Goal: Information Seeking & Learning: Learn about a topic

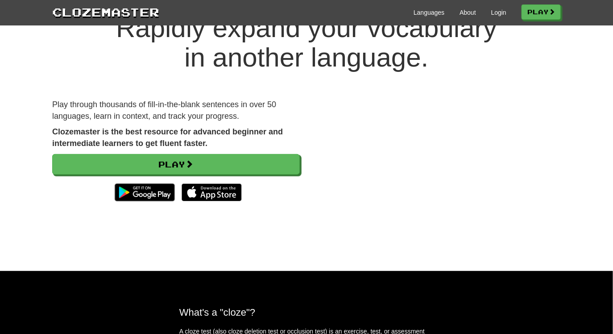
scroll to position [43, 0]
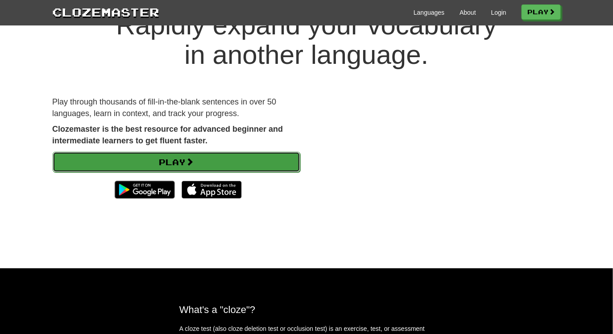
click at [228, 160] on link "Play" at bounding box center [177, 162] width 248 height 21
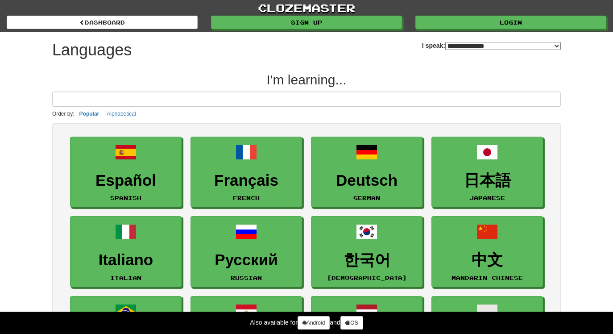
select select "*******"
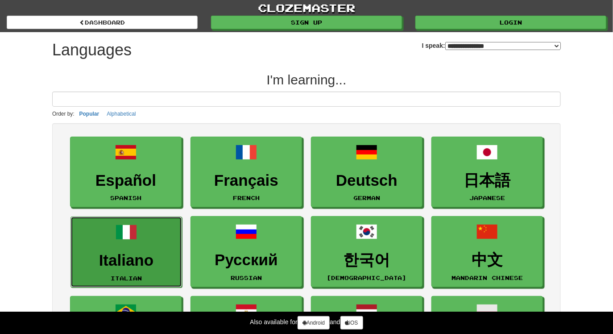
click at [124, 259] on h3 "Italiano" at bounding box center [126, 260] width 102 height 17
